Goal: Task Accomplishment & Management: Use online tool/utility

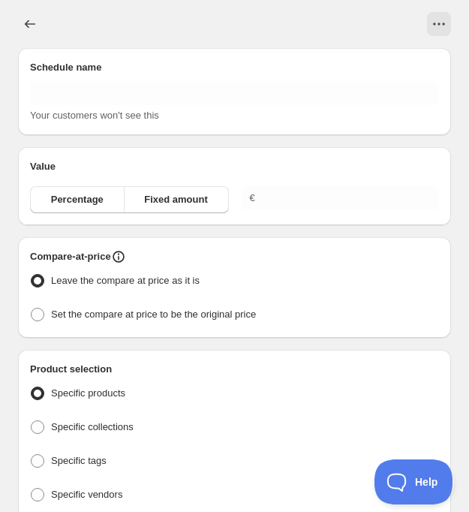
type input "New schedule [DATE] 12:45"
type input "0.00"
radio input "true"
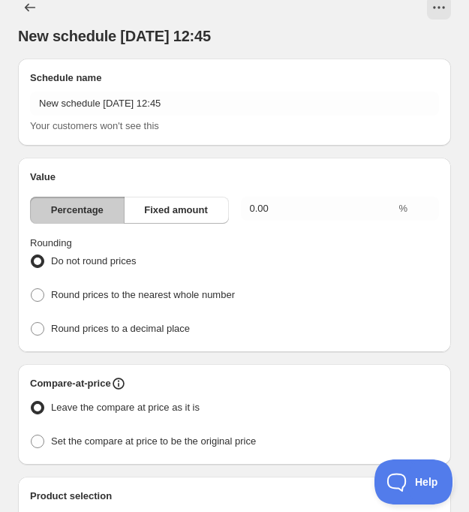
scroll to position [20, 0]
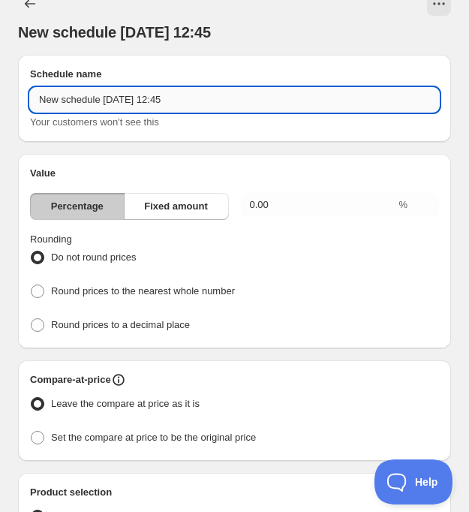
click at [254, 106] on input "New schedule [DATE] 12:45" at bounding box center [234, 100] width 409 height 24
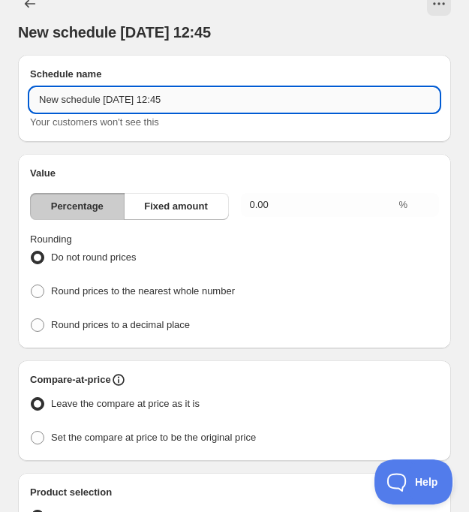
click at [254, 106] on input "New schedule [DATE] 12:45" at bounding box center [234, 100] width 409 height 24
type input "LNS Mini čokošky"
click at [172, 212] on span "Fixed amount" at bounding box center [176, 206] width 64 height 15
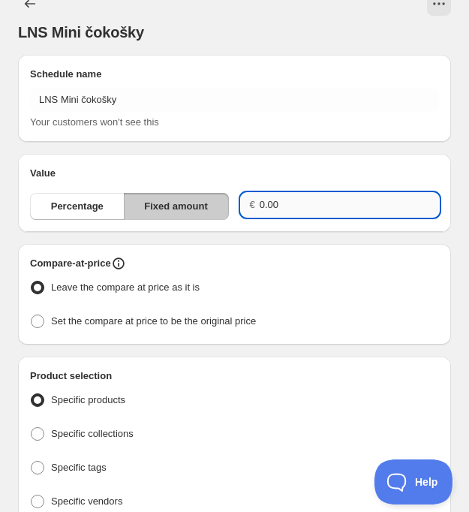
click at [279, 210] on input "0.00" at bounding box center [349, 205] width 179 height 24
drag, startPoint x: 288, startPoint y: 206, endPoint x: 244, endPoint y: 208, distance: 44.3
click at [244, 208] on div "€ 0.00" at bounding box center [340, 205] width 199 height 24
click at [266, 208] on input "0.00" at bounding box center [349, 205] width 179 height 24
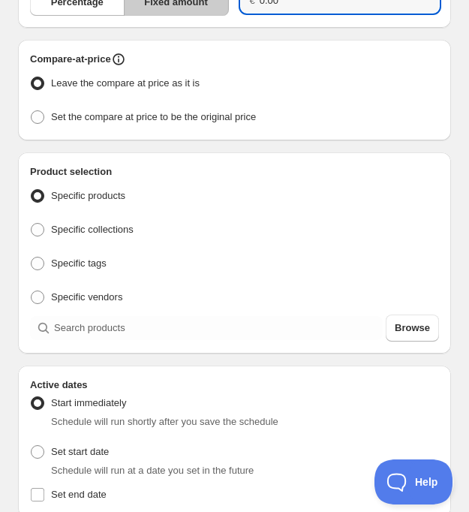
scroll to position [226, 0]
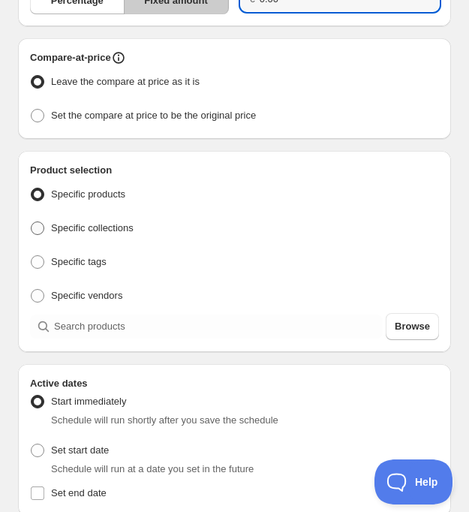
click at [123, 221] on span "Specific collections" at bounding box center [92, 228] width 83 height 15
click at [32, 221] on input "Specific collections" at bounding box center [31, 221] width 1 height 1
radio input "true"
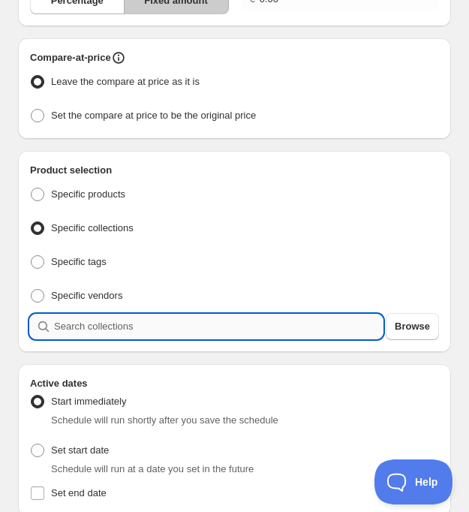
click at [193, 326] on input "search" at bounding box center [218, 326] width 329 height 24
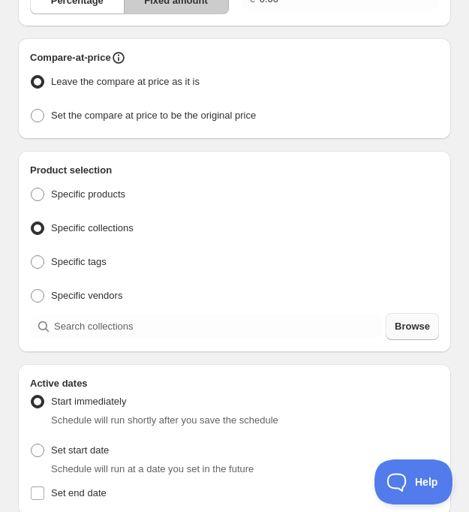
click at [417, 324] on span "Browse" at bounding box center [412, 326] width 35 height 15
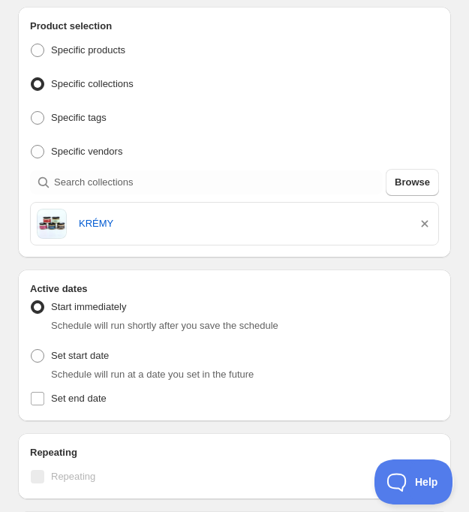
scroll to position [407, 0]
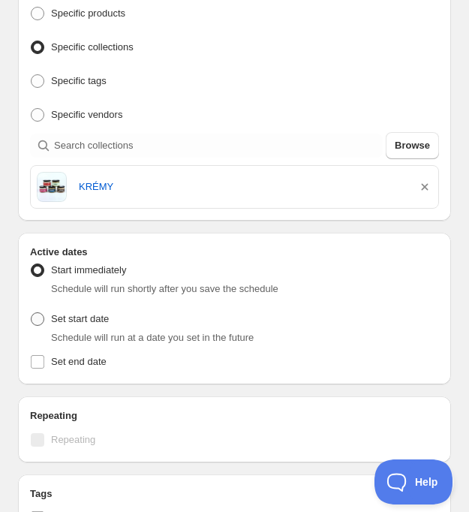
click at [39, 317] on span at bounding box center [38, 319] width 14 height 14
click at [32, 313] on input "Set start date" at bounding box center [31, 312] width 1 height 1
radio input "true"
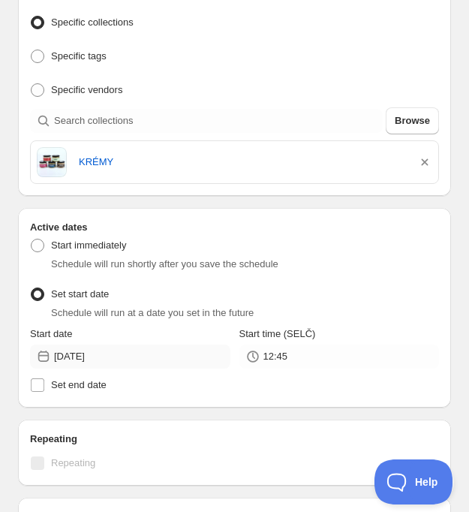
scroll to position [438, 0]
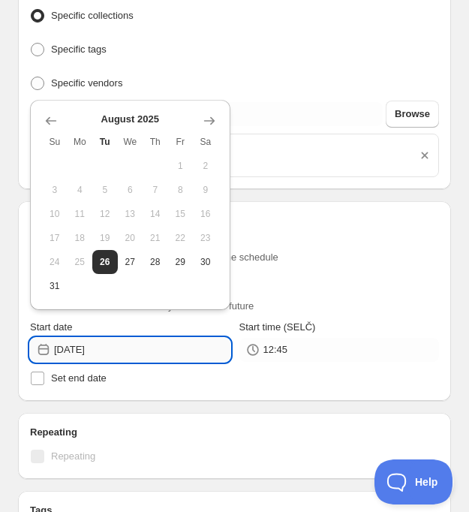
click at [103, 344] on input "[DATE]" at bounding box center [142, 350] width 176 height 24
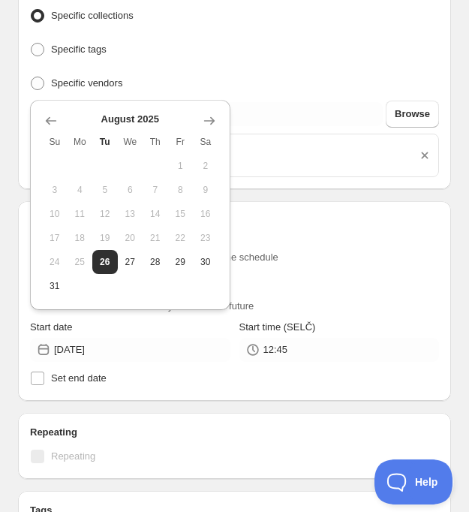
click at [293, 284] on div "Set start date Schedule will run at a date you set in the future" at bounding box center [234, 295] width 409 height 37
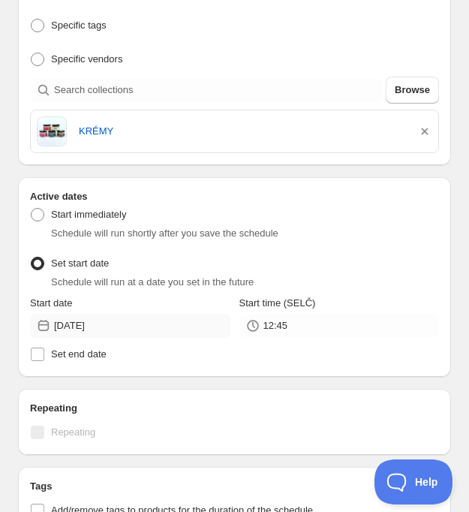
scroll to position [468, 0]
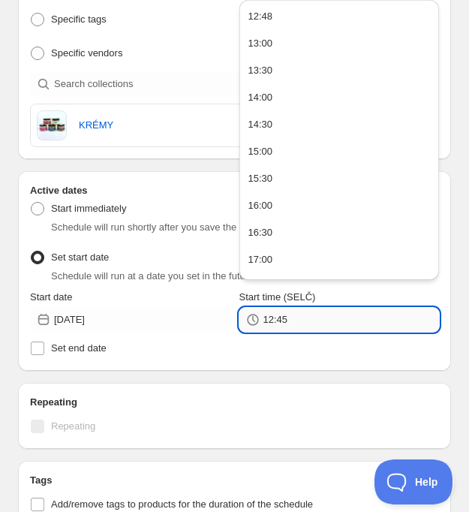
click at [299, 311] on input "12:45" at bounding box center [351, 320] width 176 height 24
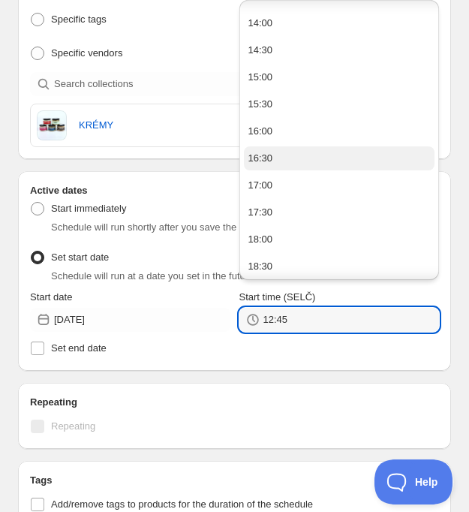
scroll to position [74, 0]
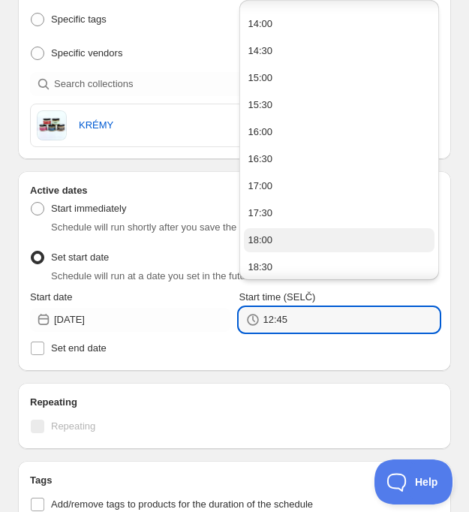
click at [287, 241] on button "18:00" at bounding box center [339, 240] width 191 height 24
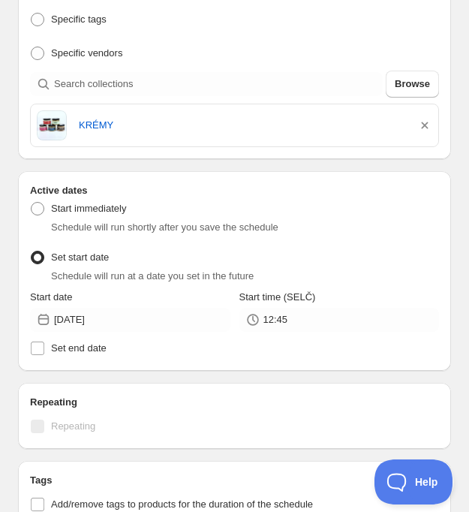
type input "18:00"
click at [80, 346] on span "Set end date" at bounding box center [79, 347] width 56 height 11
click at [44, 346] on input "Set end date" at bounding box center [38, 348] width 14 height 14
checkbox input "true"
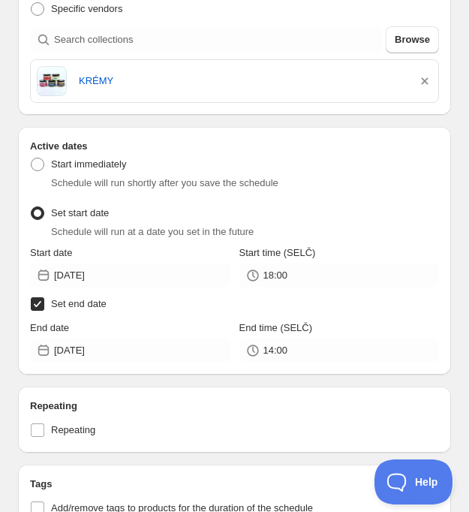
scroll to position [519, 0]
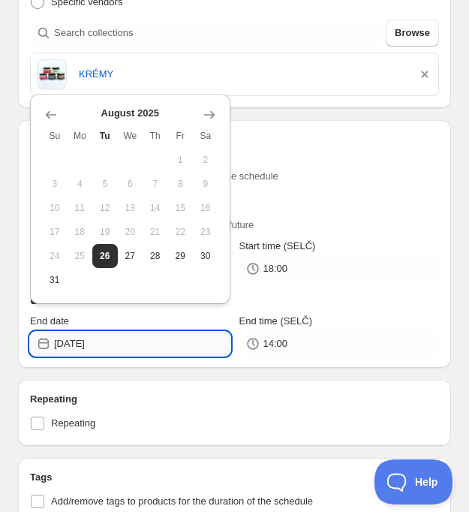
click at [204, 341] on input "[DATE]" at bounding box center [142, 344] width 176 height 24
click at [130, 251] on span "27" at bounding box center [131, 256] width 14 height 12
type input "[DATE]"
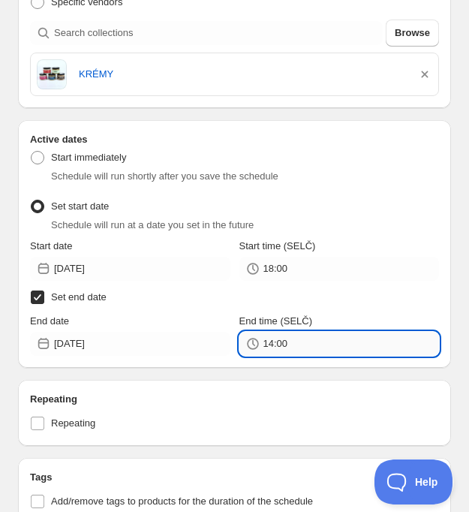
click at [294, 338] on input "14:00" at bounding box center [351, 344] width 176 height 24
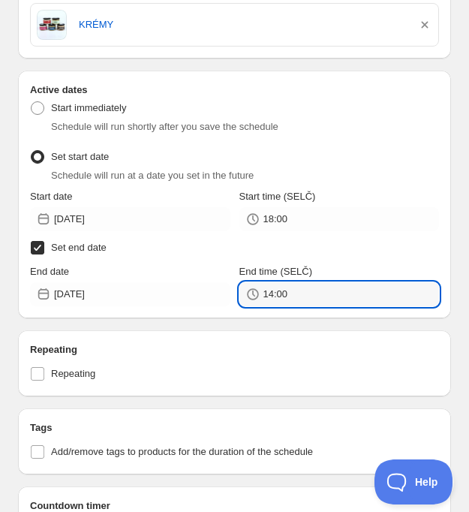
scroll to position [572, 0]
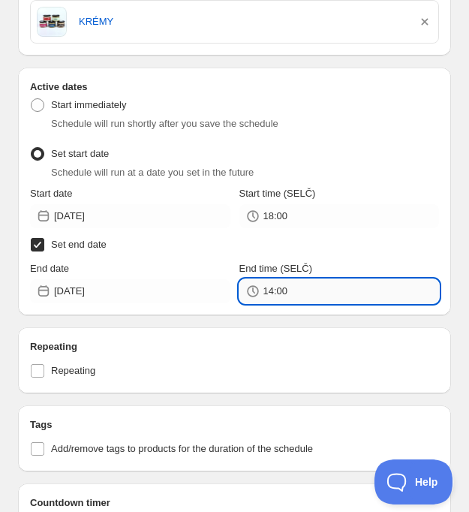
click at [298, 279] on input "14:00" at bounding box center [351, 291] width 176 height 24
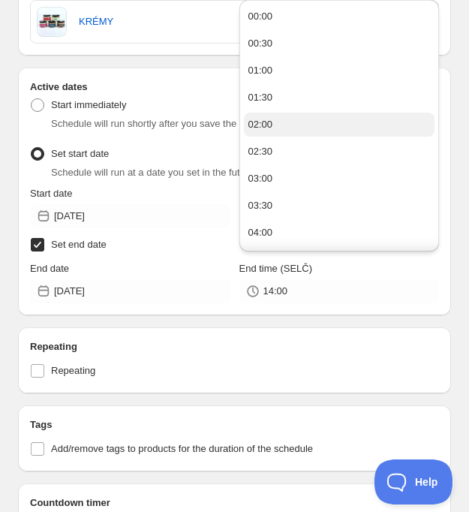
click at [288, 124] on button "02:00" at bounding box center [339, 125] width 191 height 24
type input "02:00"
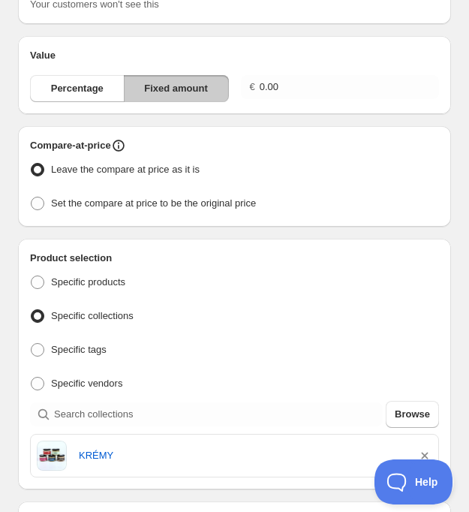
scroll to position [127, 0]
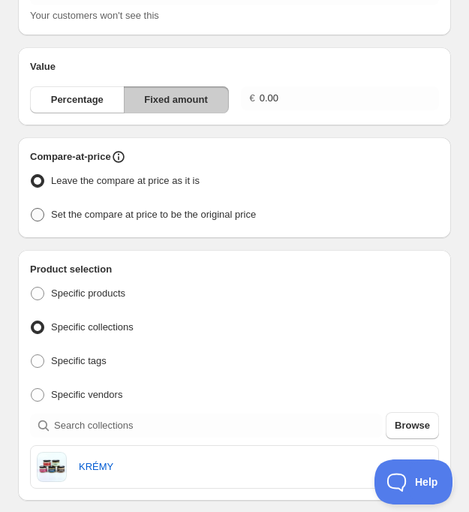
click at [194, 215] on span "Set the compare at price to be the original price" at bounding box center [153, 214] width 205 height 11
click at [32, 209] on input "Set the compare at price to be the original price" at bounding box center [31, 208] width 1 height 1
radio input "true"
click at [178, 176] on span "Leave the compare at price as it is" at bounding box center [125, 180] width 149 height 11
click at [32, 175] on input "Leave the compare at price as it is" at bounding box center [31, 174] width 1 height 1
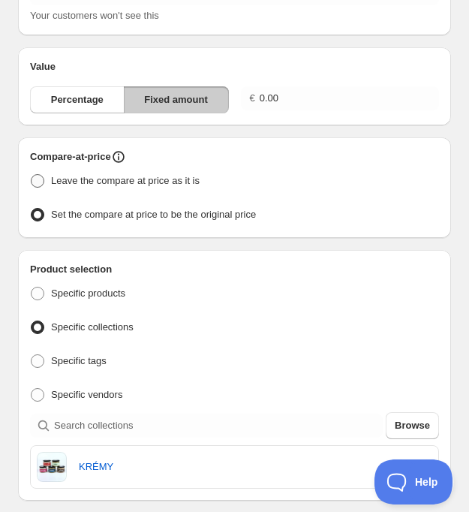
radio input "true"
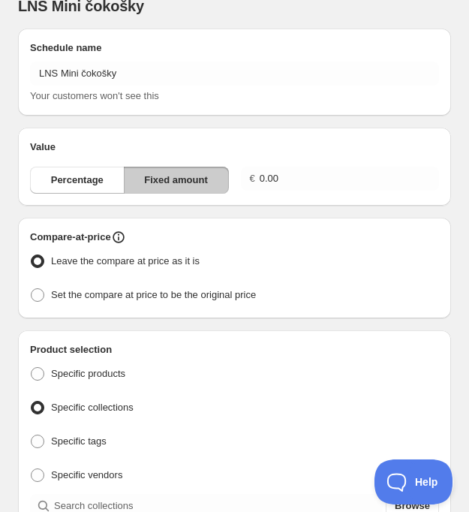
scroll to position [49, 0]
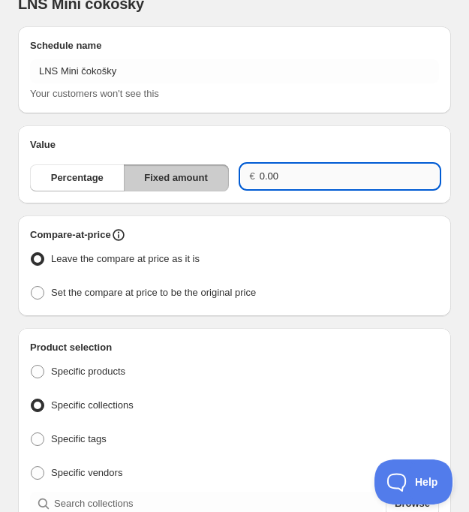
click at [341, 183] on input "0.00" at bounding box center [349, 176] width 179 height 24
type input "0"
type input "Č"
type input "4.00"
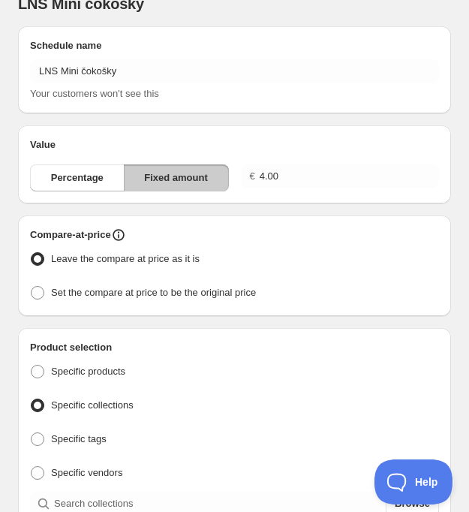
click at [353, 267] on div "Leave the compare at price as it is" at bounding box center [234, 259] width 409 height 22
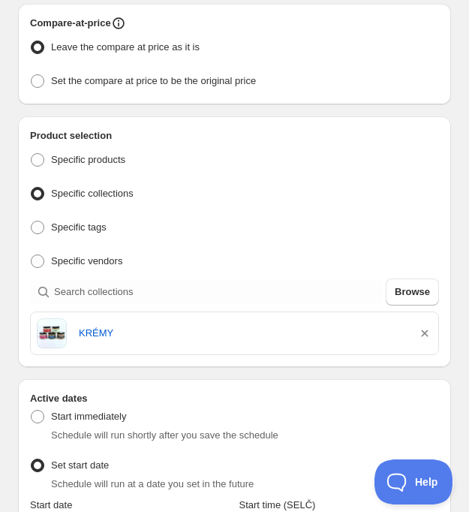
scroll to position [269, 0]
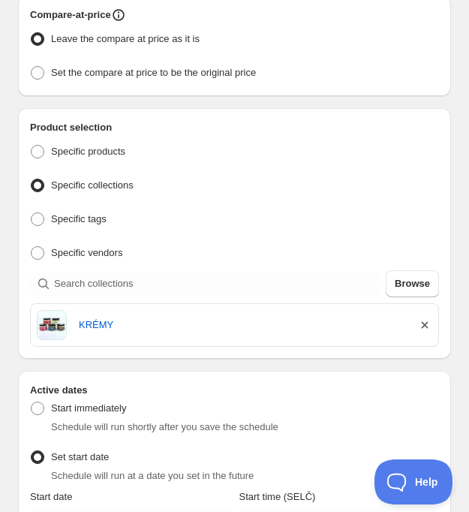
click at [422, 320] on icon "button" at bounding box center [424, 324] width 15 height 15
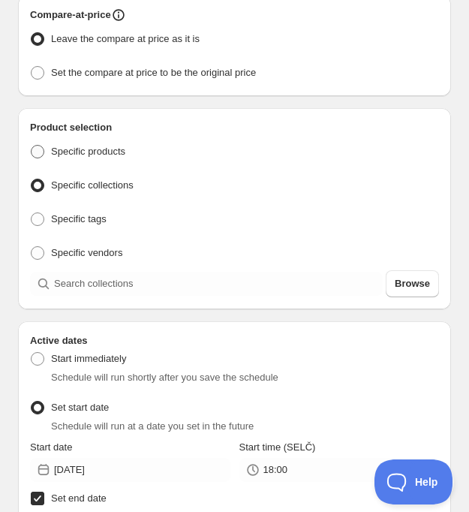
click at [123, 146] on span "Specific products" at bounding box center [88, 151] width 74 height 11
click at [32, 145] on input "Specific products" at bounding box center [31, 145] width 1 height 1
radio input "true"
click at [118, 292] on div "Browse" at bounding box center [234, 283] width 409 height 27
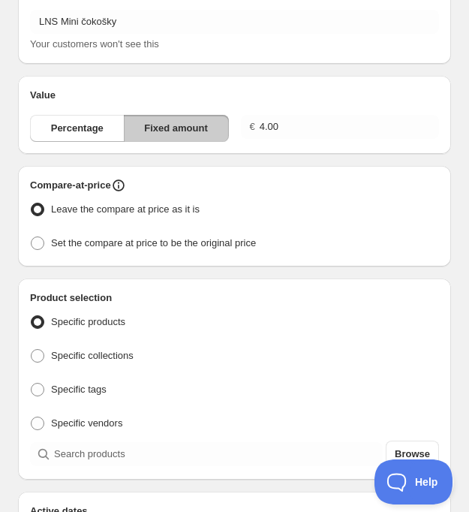
scroll to position [112, 0]
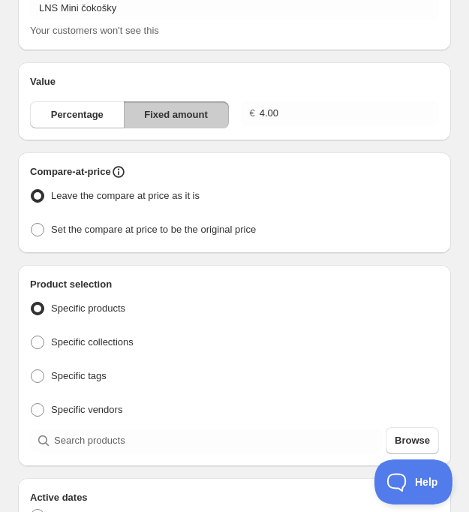
click at [112, 239] on div "Compare-at-price Leave the compare at price as it is Set the compare at price t…" at bounding box center [234, 202] width 433 height 101
click at [113, 237] on label "Set the compare at price to be the original price" at bounding box center [143, 229] width 226 height 21
click at [32, 224] on input "Set the compare at price to be the original price" at bounding box center [31, 223] width 1 height 1
radio input "true"
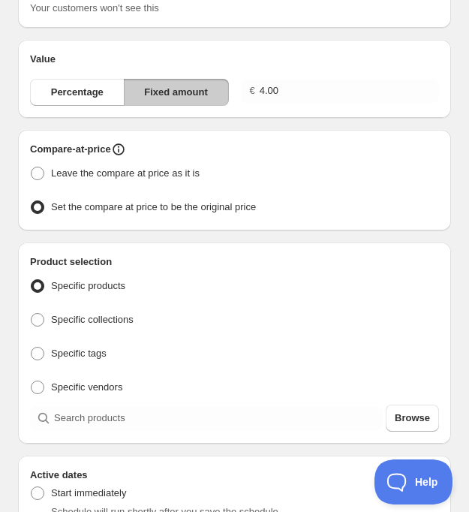
scroll to position [146, 0]
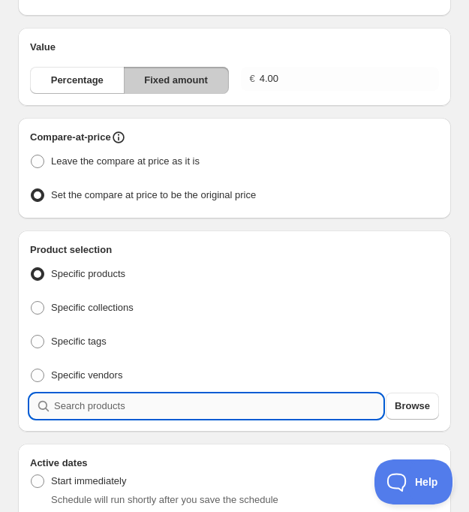
click at [136, 398] on input "search" at bounding box center [218, 406] width 329 height 24
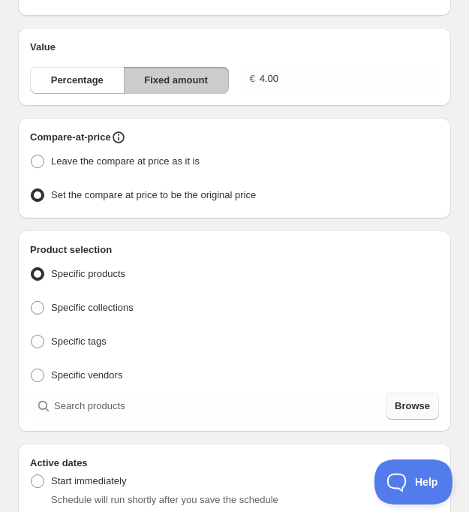
click at [393, 402] on button "Browse" at bounding box center [412, 405] width 53 height 27
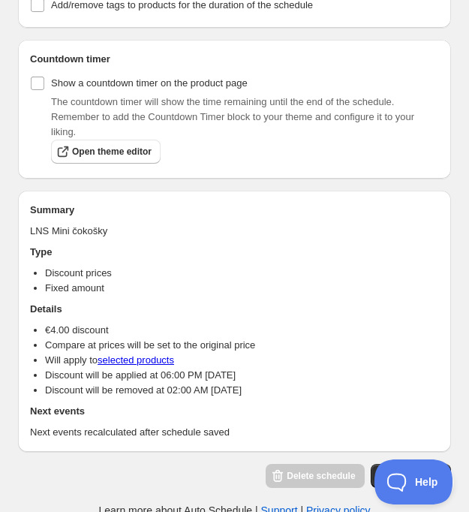
scroll to position [1186, 0]
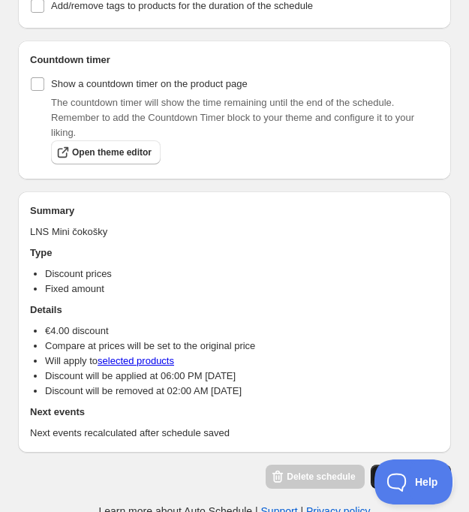
click at [371, 464] on button "Save schedule" at bounding box center [411, 476] width 80 height 24
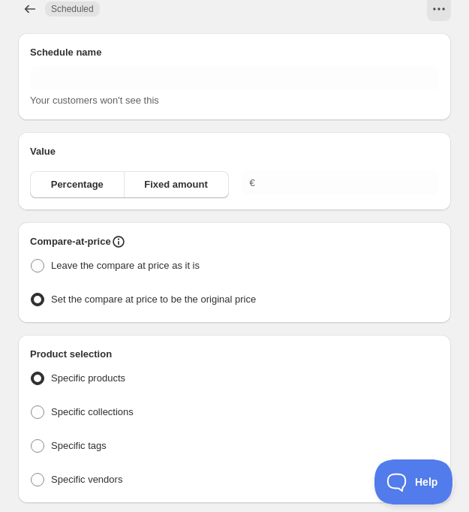
type input "LNS Mini čokošky"
type input "4.00"
radio input "true"
type input "[DATE]"
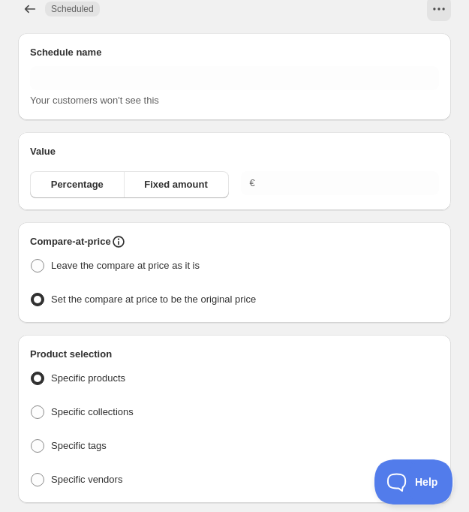
type input "18:00"
checkbox input "true"
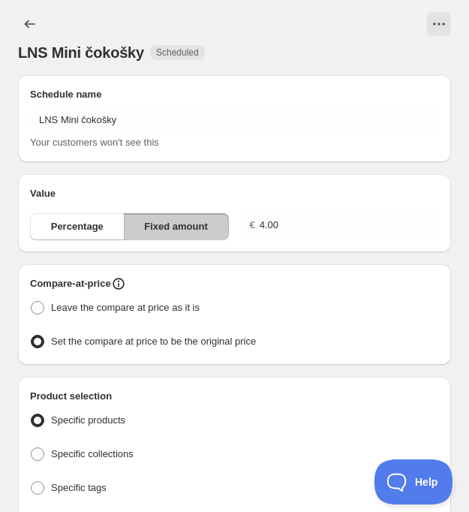
scroll to position [0, 0]
click at [34, 23] on icon "Schedules" at bounding box center [30, 24] width 15 height 15
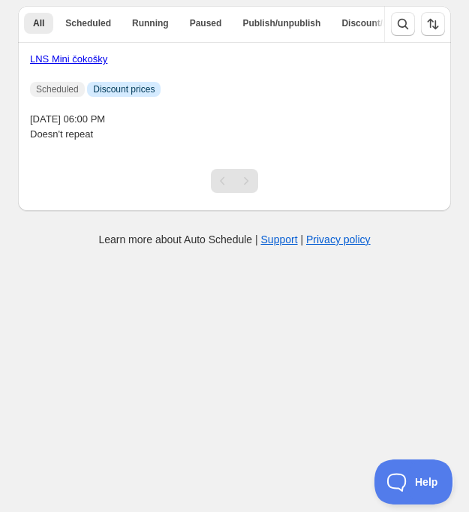
click at [215, 80] on div "LNS Mini čokošky Scheduled Info Discount prices [DATE] 06:00 PM Doesn't repeat" at bounding box center [234, 97] width 409 height 90
click at [94, 59] on link "LNS Mini čokošky" at bounding box center [68, 58] width 77 height 11
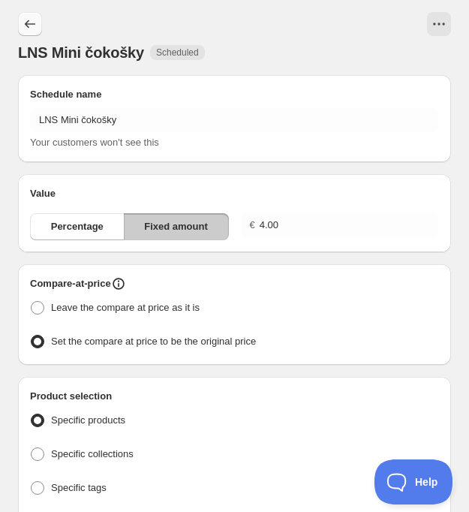
click at [32, 20] on icon "Schedules" at bounding box center [30, 24] width 15 height 15
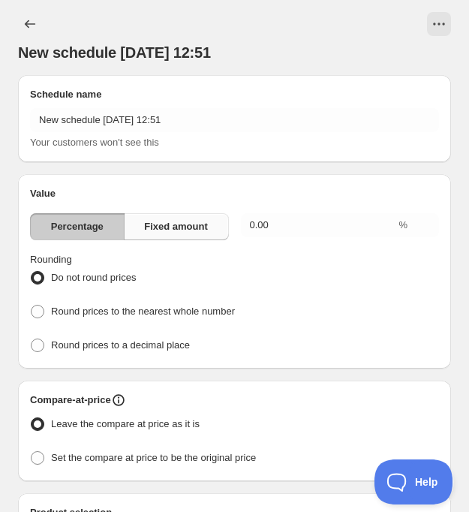
click at [209, 219] on button "Fixed amount" at bounding box center [176, 226] width 105 height 27
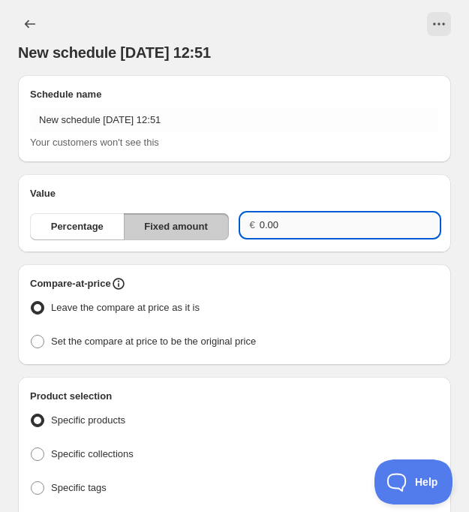
click at [280, 221] on input "0.00" at bounding box center [349, 225] width 179 height 24
type input "0"
type input "1.00"
click at [155, 346] on span "Set the compare at price to be the original price" at bounding box center [153, 340] width 205 height 11
click at [32, 335] on input "Set the compare at price to be the original price" at bounding box center [31, 335] width 1 height 1
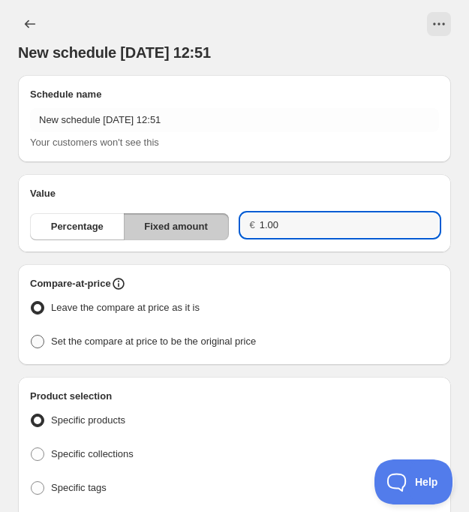
radio input "true"
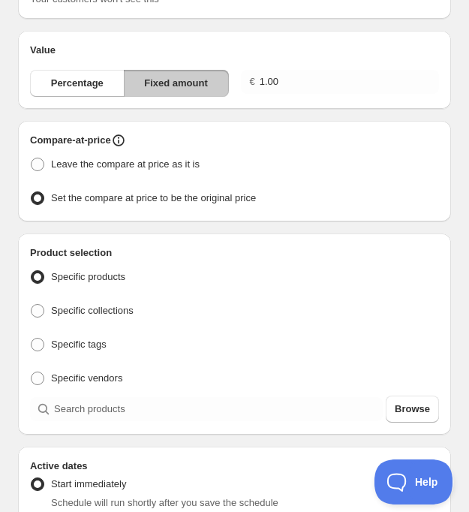
scroll to position [144, 0]
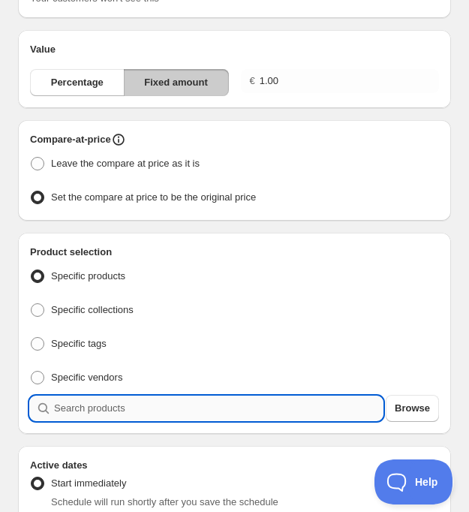
click at [175, 407] on input "search" at bounding box center [218, 408] width 329 height 24
type input "D"
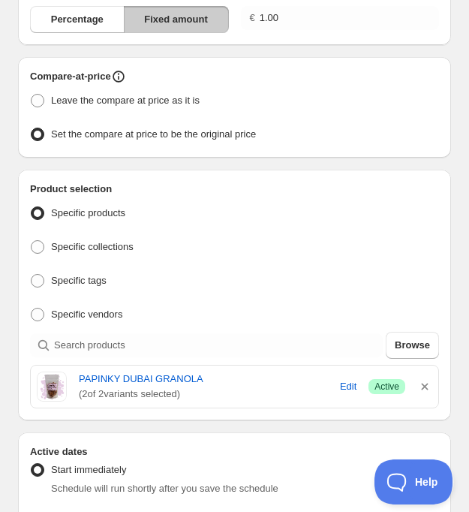
scroll to position [615, 0]
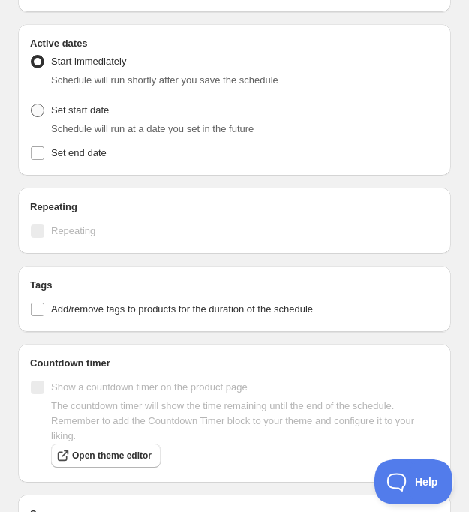
click at [37, 105] on span at bounding box center [38, 111] width 14 height 14
click at [32, 104] on input "Set start date" at bounding box center [31, 104] width 1 height 1
radio input "true"
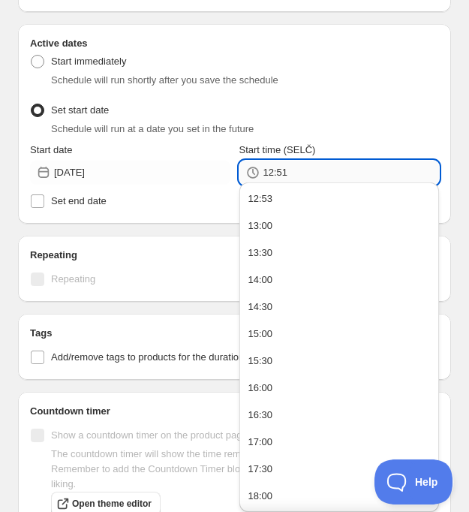
click at [290, 164] on input "12:51" at bounding box center [351, 173] width 176 height 24
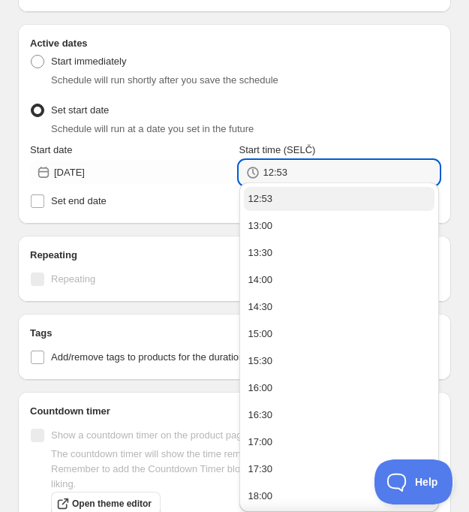
type input "12:53"
click at [311, 206] on button "12:53" at bounding box center [339, 199] width 191 height 24
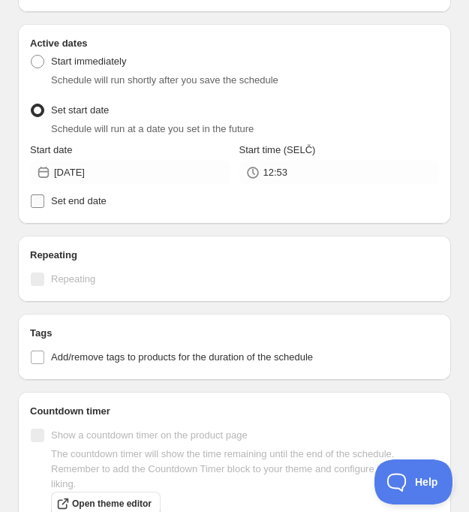
click at [103, 195] on span "Set end date" at bounding box center [79, 200] width 56 height 11
click at [44, 194] on input "Set end date" at bounding box center [38, 201] width 14 height 14
checkbox input "true"
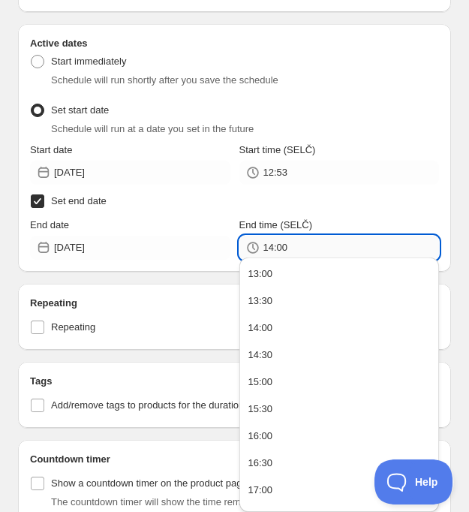
click at [299, 245] on input "14:00" at bounding box center [351, 248] width 176 height 24
type input "1"
type input "12:54"
click at [316, 218] on div "End time (SELČ)" at bounding box center [339, 225] width 200 height 15
click at [274, 205] on label "Set end date" at bounding box center [234, 201] width 409 height 21
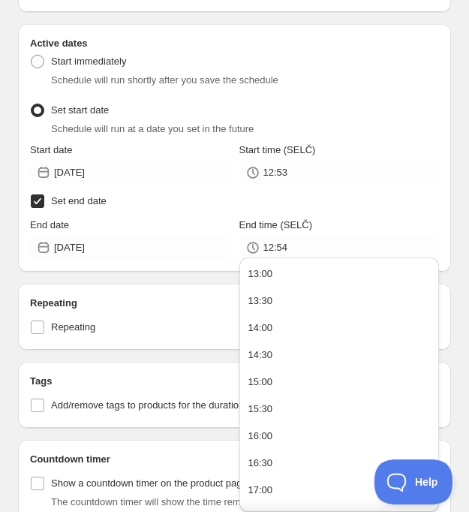
click at [44, 205] on input "Set end date" at bounding box center [38, 201] width 14 height 14
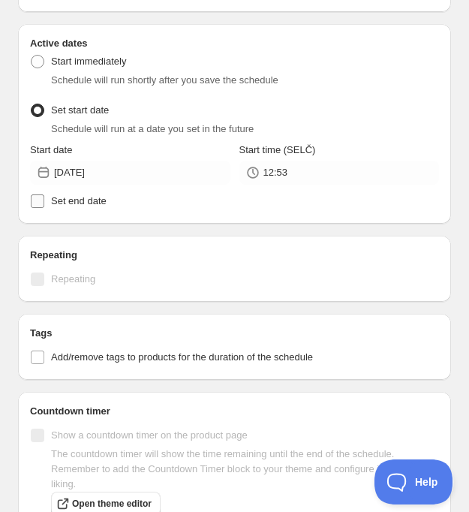
click at [107, 198] on span "Set end date" at bounding box center [79, 200] width 56 height 11
click at [44, 198] on input "Set end date" at bounding box center [38, 201] width 14 height 14
checkbox input "true"
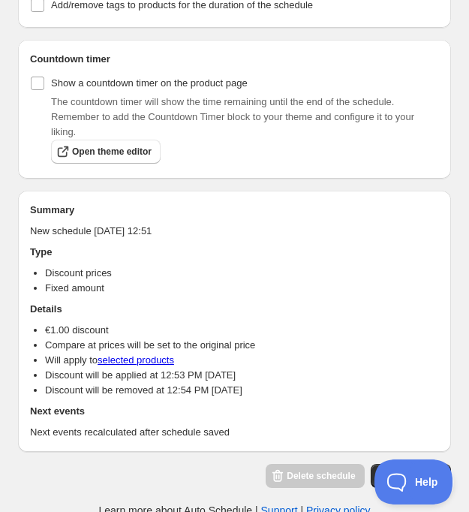
scroll to position [1015, 0]
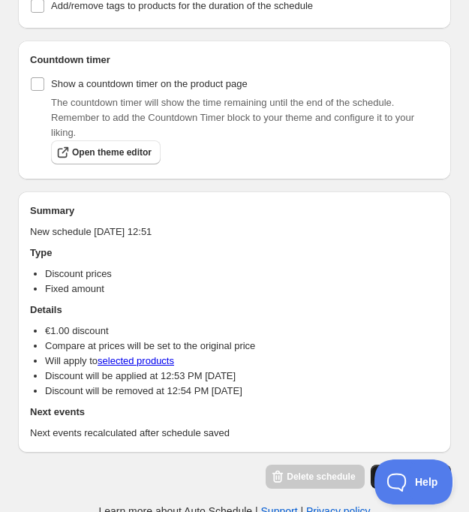
click at [374, 464] on button "Save schedule" at bounding box center [411, 476] width 80 height 24
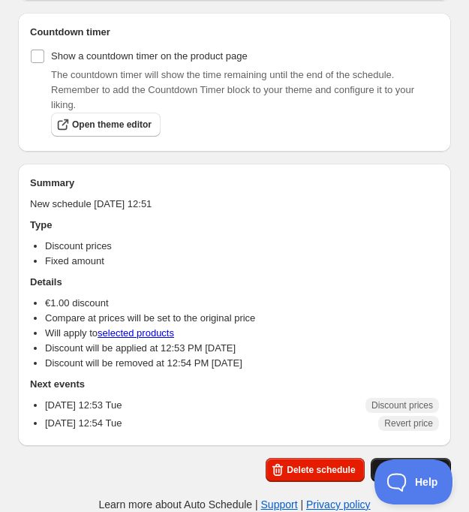
scroll to position [15, 0]
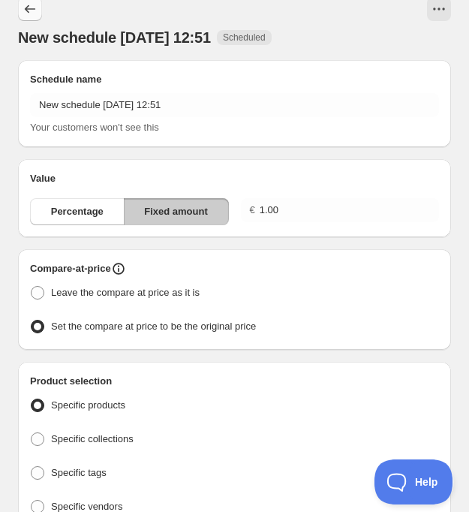
click at [28, 5] on icon "Schedules" at bounding box center [30, 9] width 15 height 15
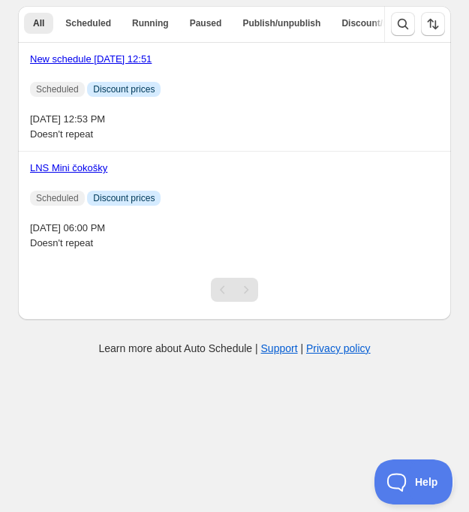
click at [122, 62] on link "New schedule [DATE] 12:51" at bounding box center [91, 58] width 122 height 11
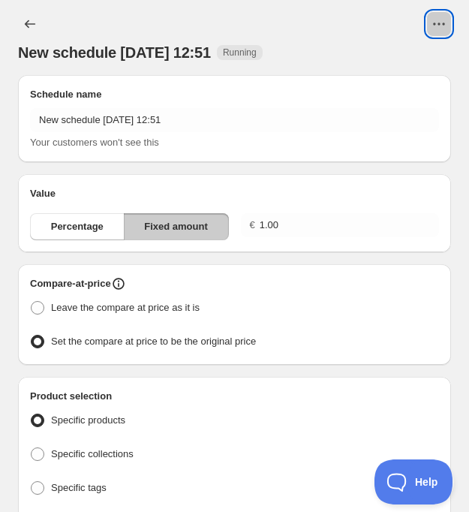
click at [439, 23] on icon "View actions for New schedule Aug 26 2025 12:51" at bounding box center [438, 24] width 15 height 15
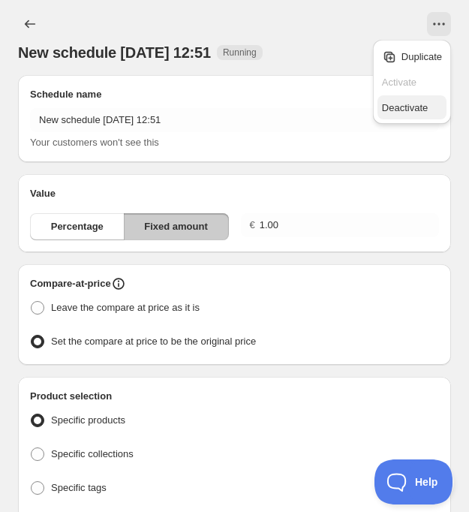
click at [395, 108] on span "Deactivate" at bounding box center [405, 107] width 46 height 11
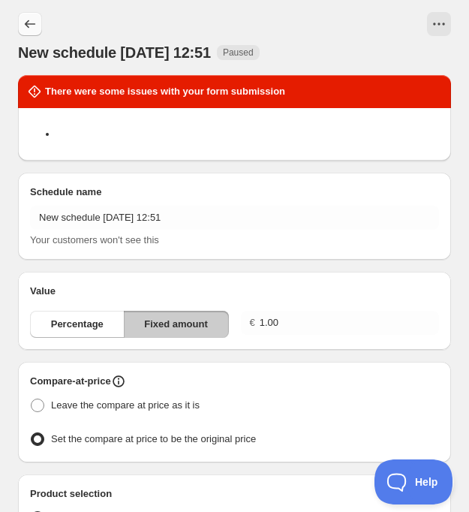
click at [32, 21] on icon "Schedules" at bounding box center [30, 24] width 15 height 15
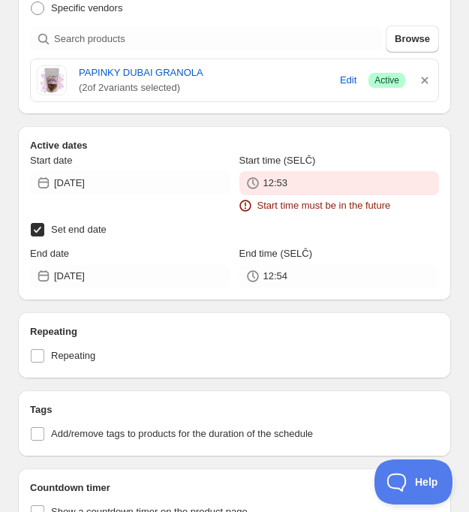
scroll to position [612, 0]
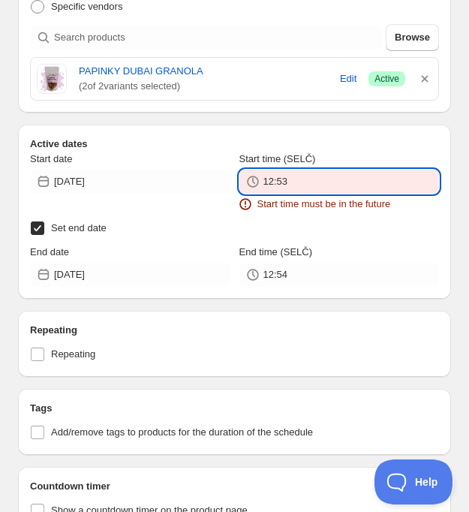
click at [319, 184] on input "12:53" at bounding box center [351, 182] width 176 height 24
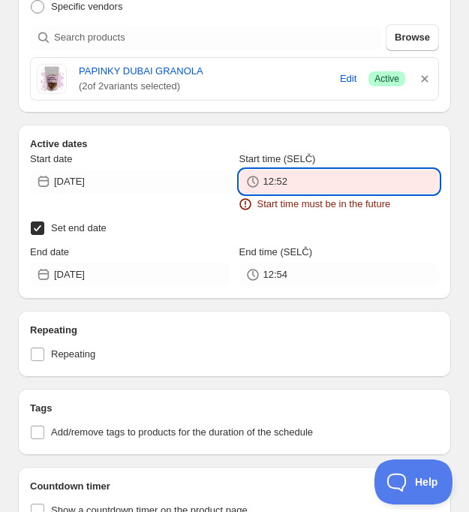
click at [281, 238] on div "Start date [DATE] Start time ([GEOGRAPHIC_DATA]) 12:52 Start time must be in th…" at bounding box center [234, 219] width 409 height 135
click at [299, 180] on input "12:52" at bounding box center [351, 182] width 176 height 24
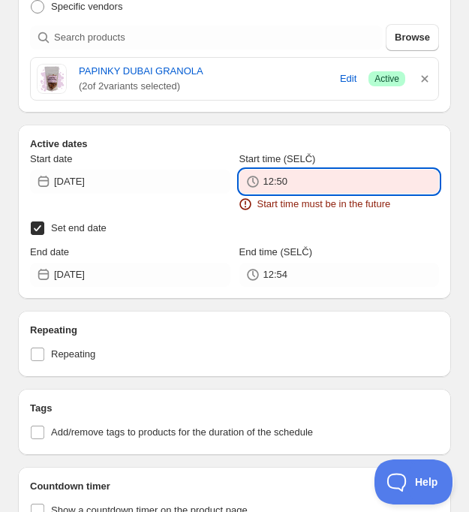
drag, startPoint x: 301, startPoint y: 179, endPoint x: 278, endPoint y: 182, distance: 22.7
click at [278, 182] on input "12:50" at bounding box center [351, 182] width 176 height 24
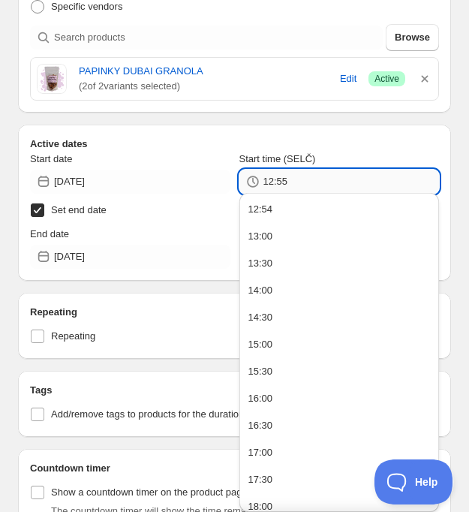
type input "12:55"
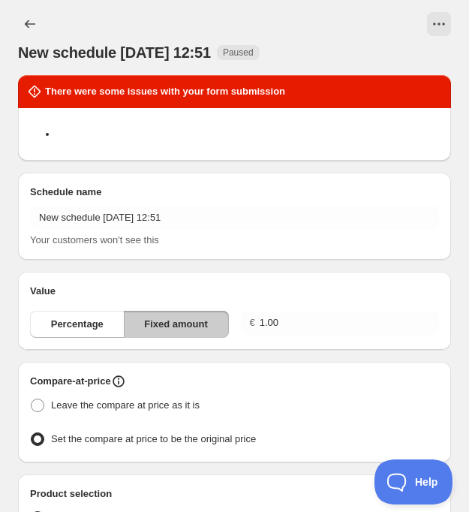
scroll to position [0, 0]
click at [434, 21] on icon "View actions for New schedule Aug 26 2025 12:51" at bounding box center [438, 24] width 15 height 15
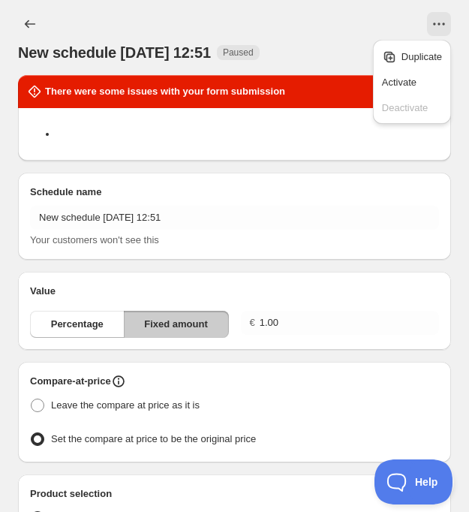
click at [356, 28] on div at bounding box center [260, 24] width 382 height 24
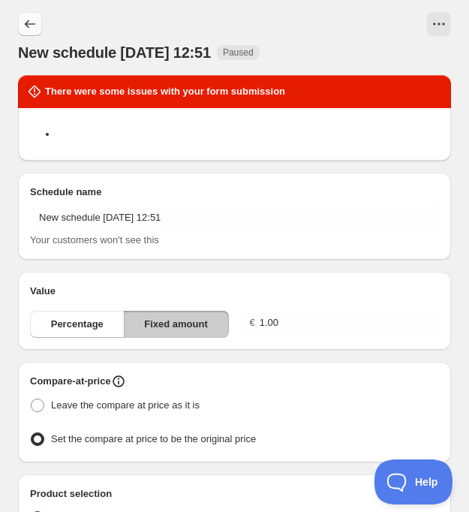
click at [30, 23] on icon "Schedules" at bounding box center [30, 24] width 15 height 15
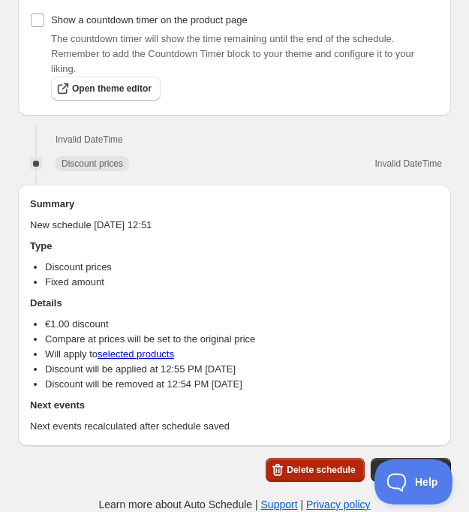
scroll to position [1085, 0]
click at [289, 471] on span "Delete schedule" at bounding box center [321, 470] width 68 height 12
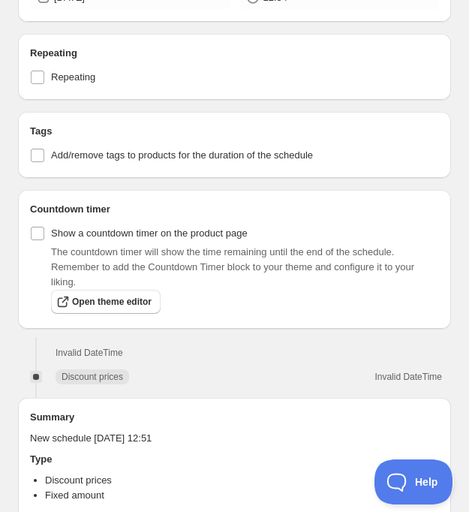
scroll to position [579, 0]
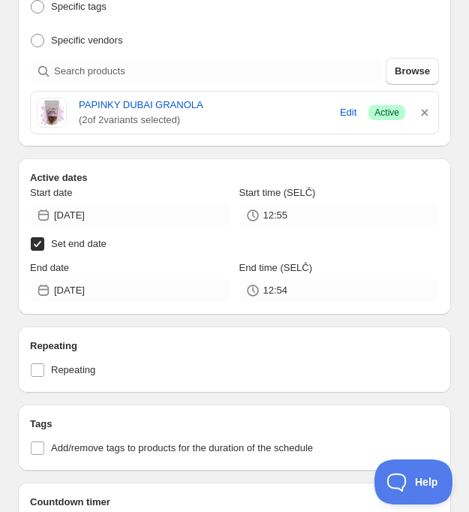
click at [41, 242] on input "Set end date" at bounding box center [38, 244] width 14 height 14
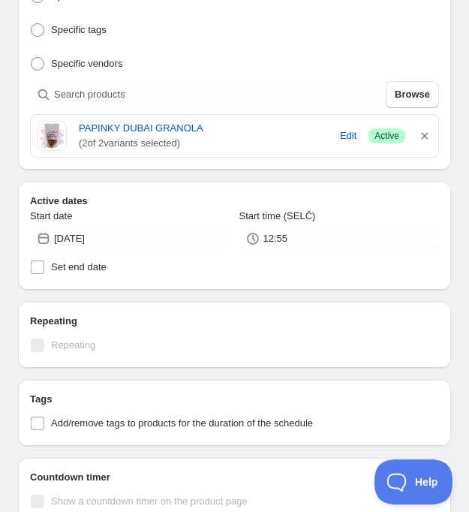
scroll to position [553, 0]
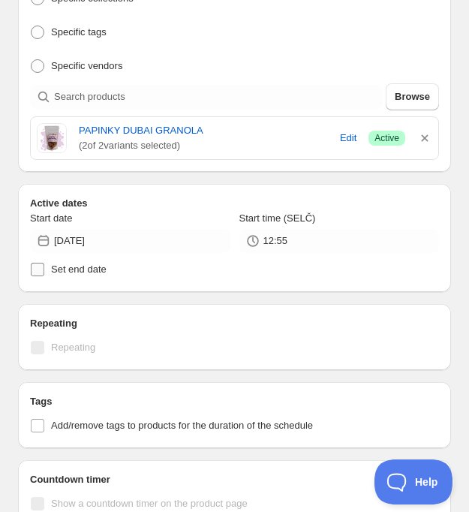
click at [92, 267] on span "Set end date" at bounding box center [79, 268] width 56 height 11
click at [44, 267] on input "Set end date" at bounding box center [38, 270] width 14 height 14
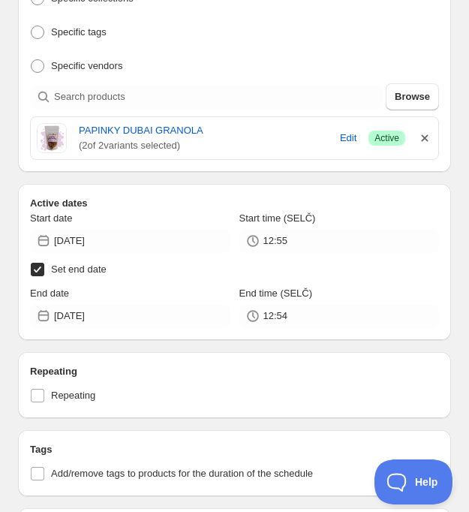
click at [425, 131] on icon "button" at bounding box center [424, 138] width 15 height 15
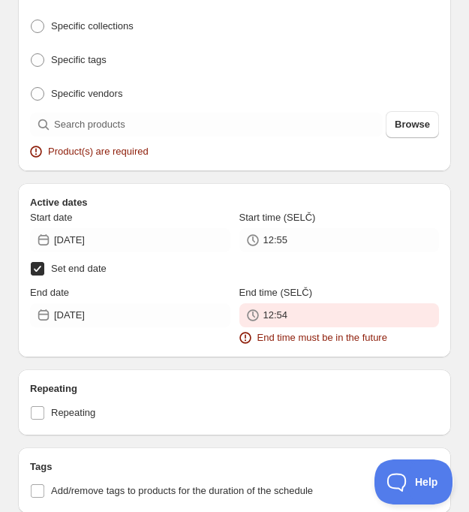
scroll to position [534, 0]
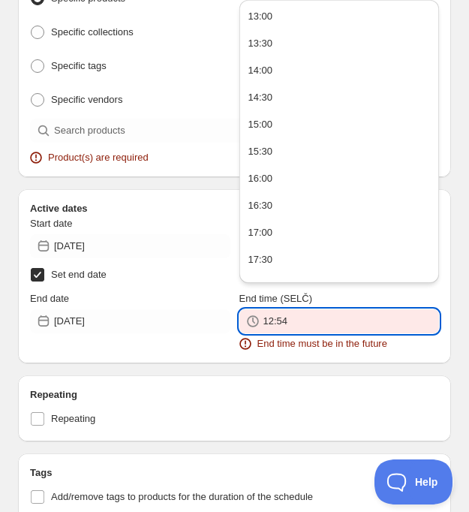
click at [320, 309] on input "12:54" at bounding box center [351, 321] width 176 height 24
click at [188, 174] on div "Schedule name New schedule [DATE] 12:51 Your customers won't see this Value Per…" at bounding box center [234, 161] width 433 height 1017
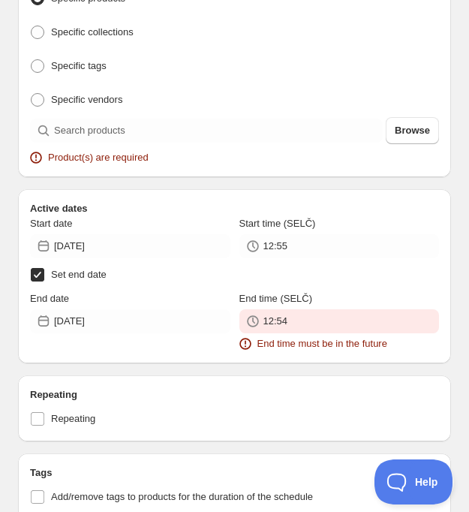
click at [50, 275] on label "Set end date" at bounding box center [234, 274] width 409 height 21
click at [44, 275] on input "Set end date" at bounding box center [38, 275] width 14 height 14
checkbox input "false"
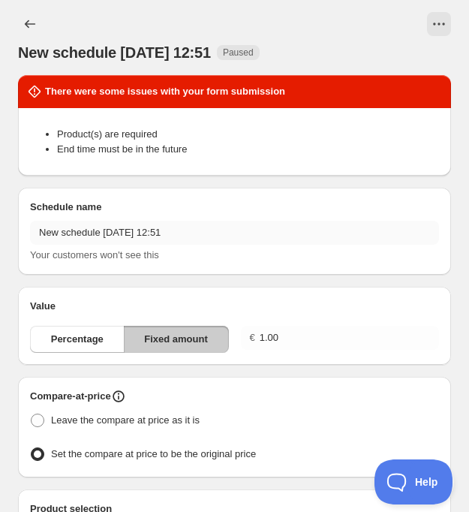
scroll to position [0, 0]
click at [437, 36] on div "New schedule [DATE] 12:51 Paused" at bounding box center [234, 37] width 433 height 51
click at [437, 9] on div "New schedule [DATE] 12:51. This page is ready New schedule [DATE] 12:51 Paused" at bounding box center [234, 37] width 433 height 75
click at [438, 20] on icon "View actions for New schedule Aug 26 2025 12:51" at bounding box center [438, 24] width 15 height 15
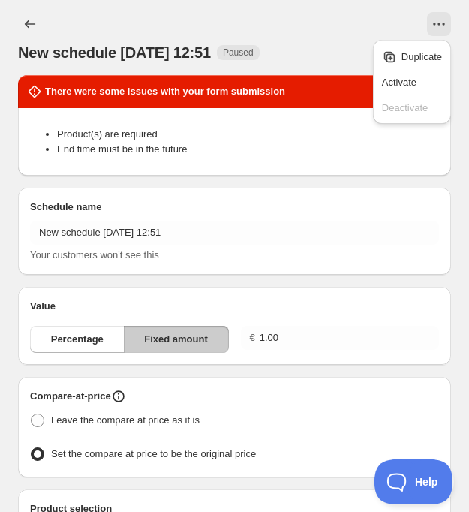
click at [362, 18] on div at bounding box center [260, 24] width 382 height 24
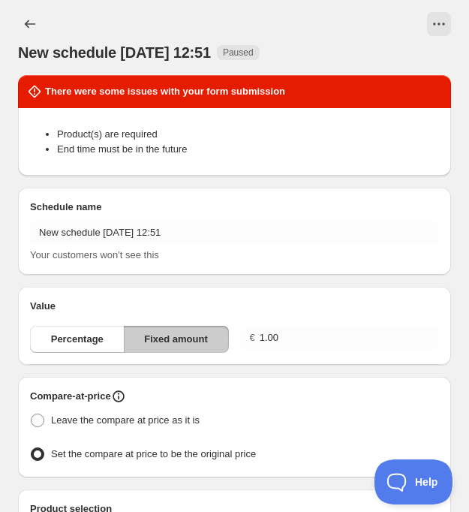
click at [209, 8] on div "New schedule [DATE] 12:51. This page is ready New schedule [DATE] 12:51 Paused" at bounding box center [234, 37] width 433 height 75
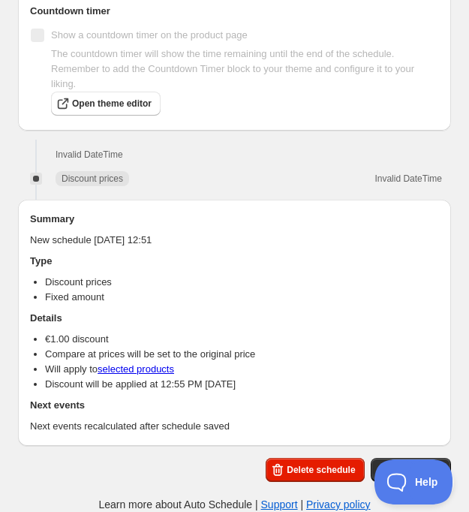
click at [237, 309] on div "Summary New schedule [DATE] 12:51 Type Discount prices Fixed amount Details € 1…" at bounding box center [234, 323] width 409 height 222
click at [311, 467] on span "Delete schedule" at bounding box center [321, 470] width 68 height 12
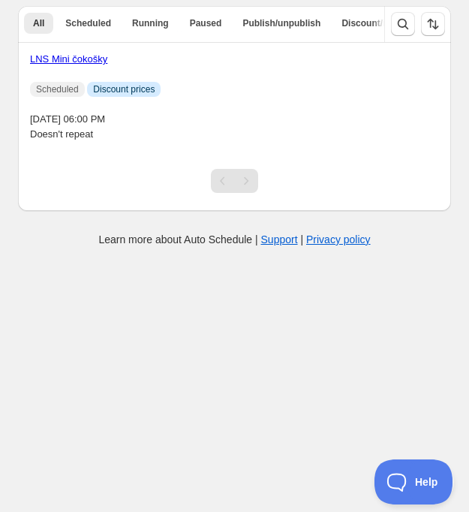
click at [7, 92] on div "All Scheduled Running Paused Publish/unpublish Discount/increase More views All…" at bounding box center [228, 102] width 445 height 217
click at [223, 79] on div "LNS Mini čokošky Scheduled Info Discount prices [DATE] 06:00 PM Doesn't repeat" at bounding box center [234, 97] width 409 height 90
click at [138, 32] on button "Running" at bounding box center [150, 23] width 55 height 21
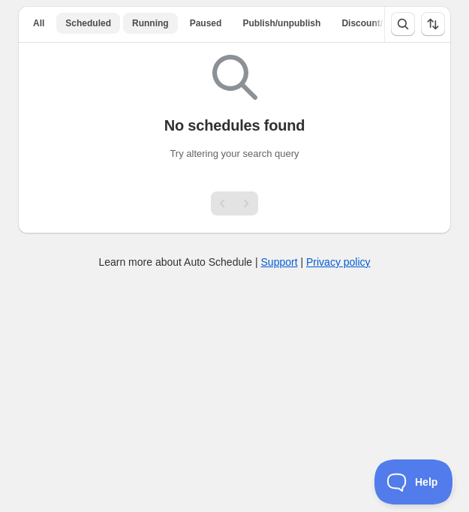
click at [104, 23] on span "Scheduled" at bounding box center [88, 23] width 46 height 12
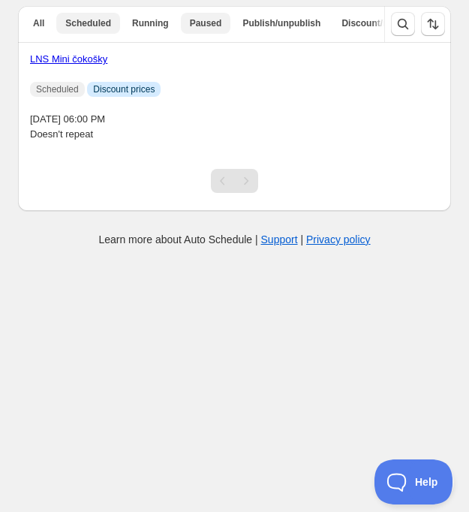
click at [215, 22] on span "Paused" at bounding box center [206, 23] width 32 height 12
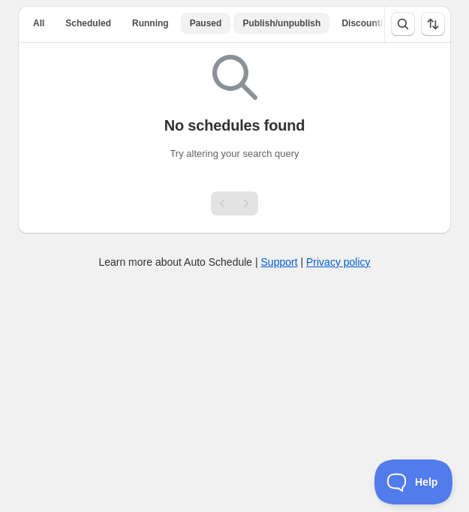
click at [281, 14] on button "Publish/unpublish" at bounding box center [281, 23] width 96 height 21
click at [349, 20] on span "Discount/increase" at bounding box center [379, 23] width 77 height 12
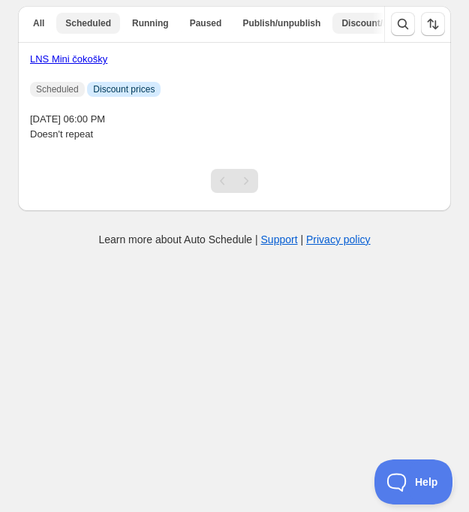
click at [87, 28] on span "Scheduled" at bounding box center [88, 23] width 46 height 12
click at [40, 30] on button "All" at bounding box center [38, 23] width 29 height 21
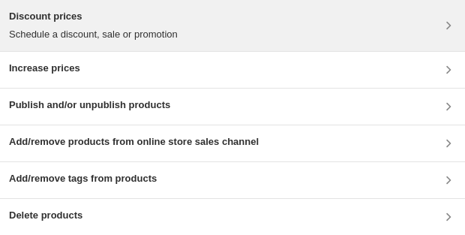
click at [368, 32] on div "Discount prices Schedule a discount, sale or promotion" at bounding box center [232, 25] width 447 height 33
click at [200, 11] on div "Discount prices Schedule a discount, sale or promotion" at bounding box center [232, 25] width 447 height 33
